Goal: Transaction & Acquisition: Purchase product/service

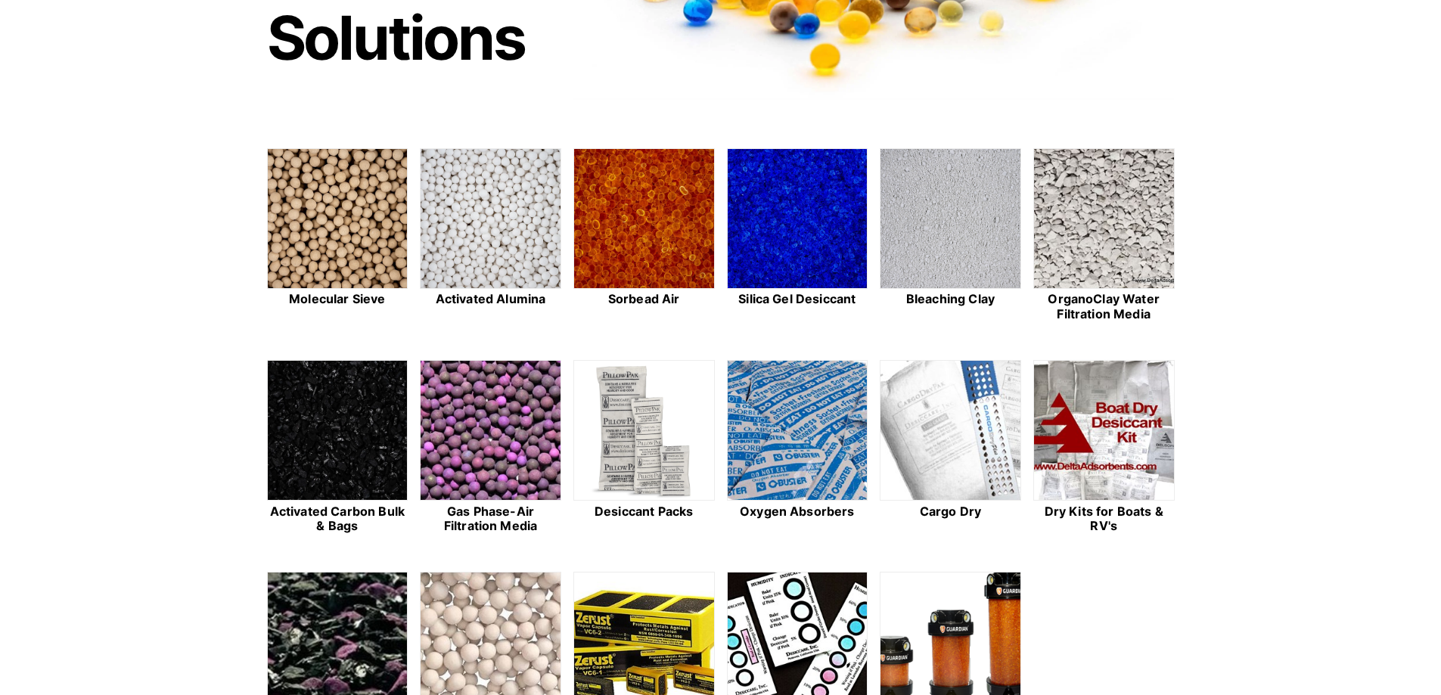
scroll to position [302, 0]
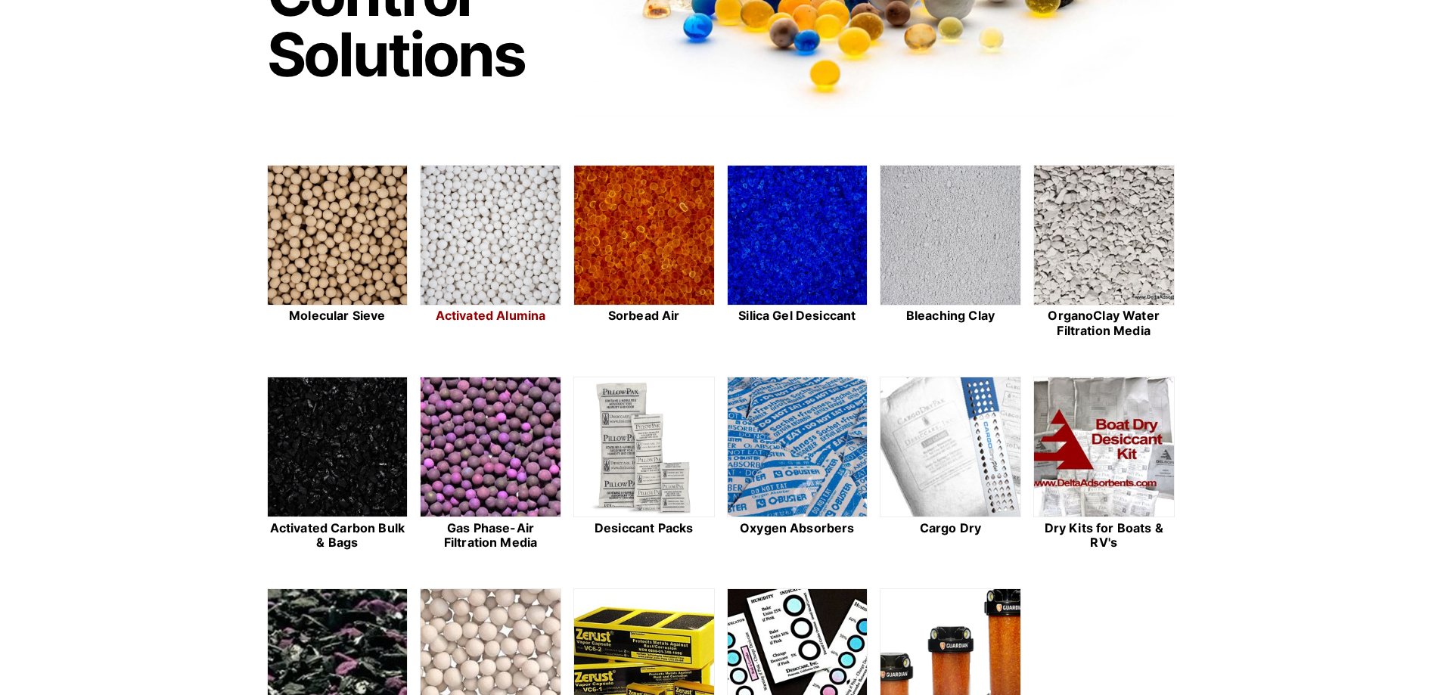
click at [505, 245] on img at bounding box center [490, 236] width 140 height 141
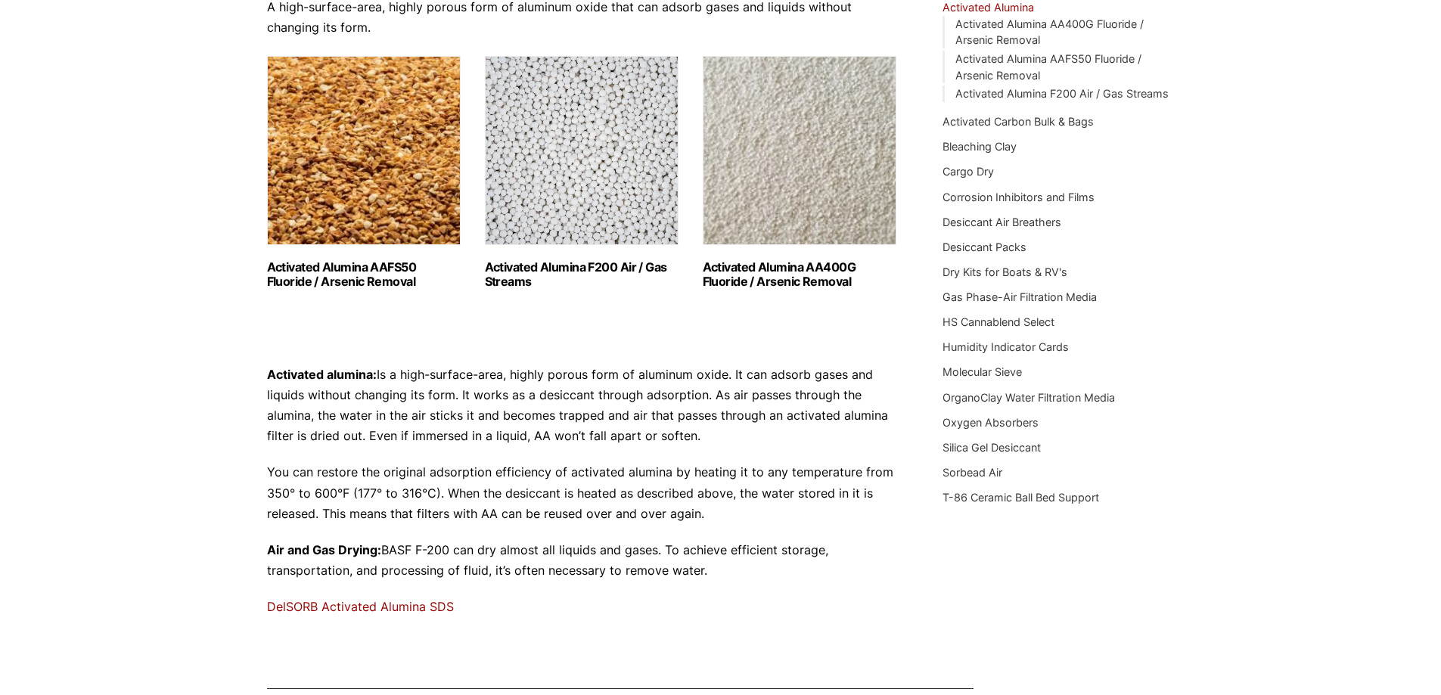
scroll to position [198, 0]
click at [586, 164] on img "Visit product category Activated Alumina F200 Air / Gas Streams" at bounding box center [582, 149] width 194 height 189
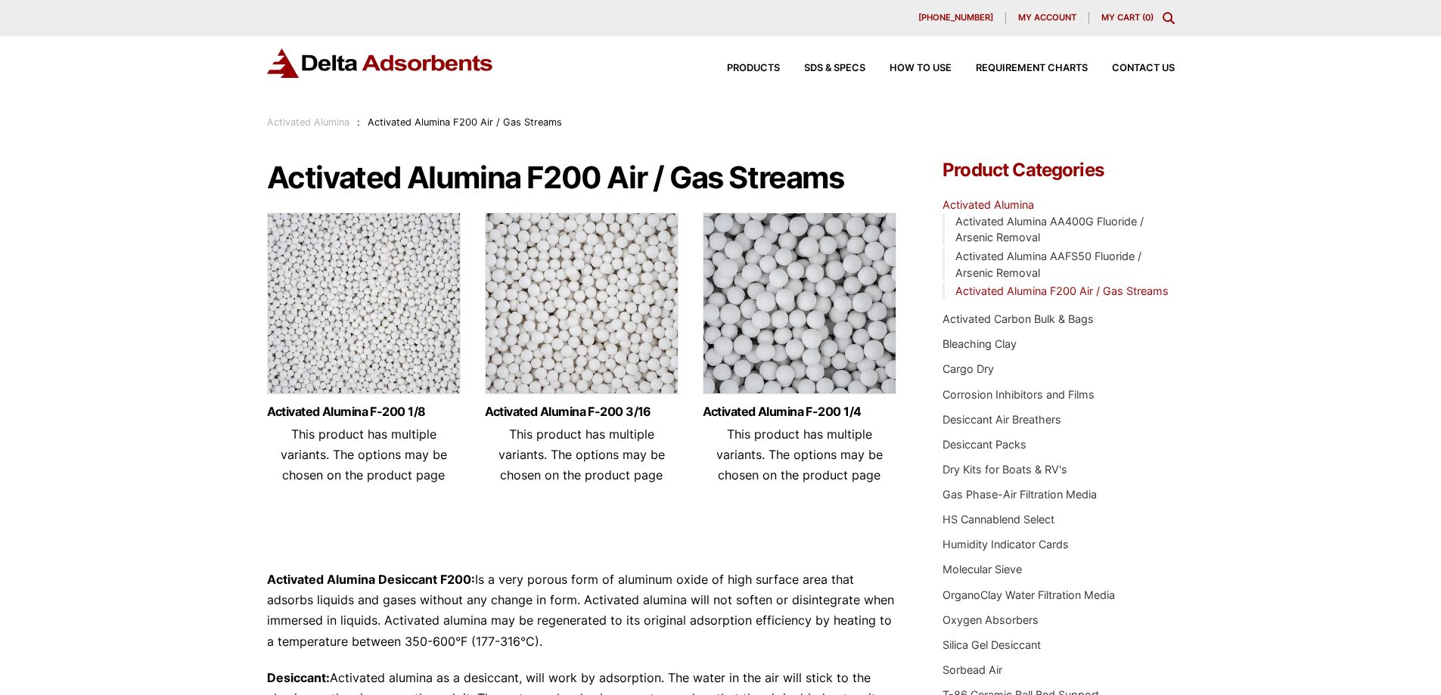
click at [378, 313] on img at bounding box center [364, 306] width 194 height 189
